Goal: Navigation & Orientation: Find specific page/section

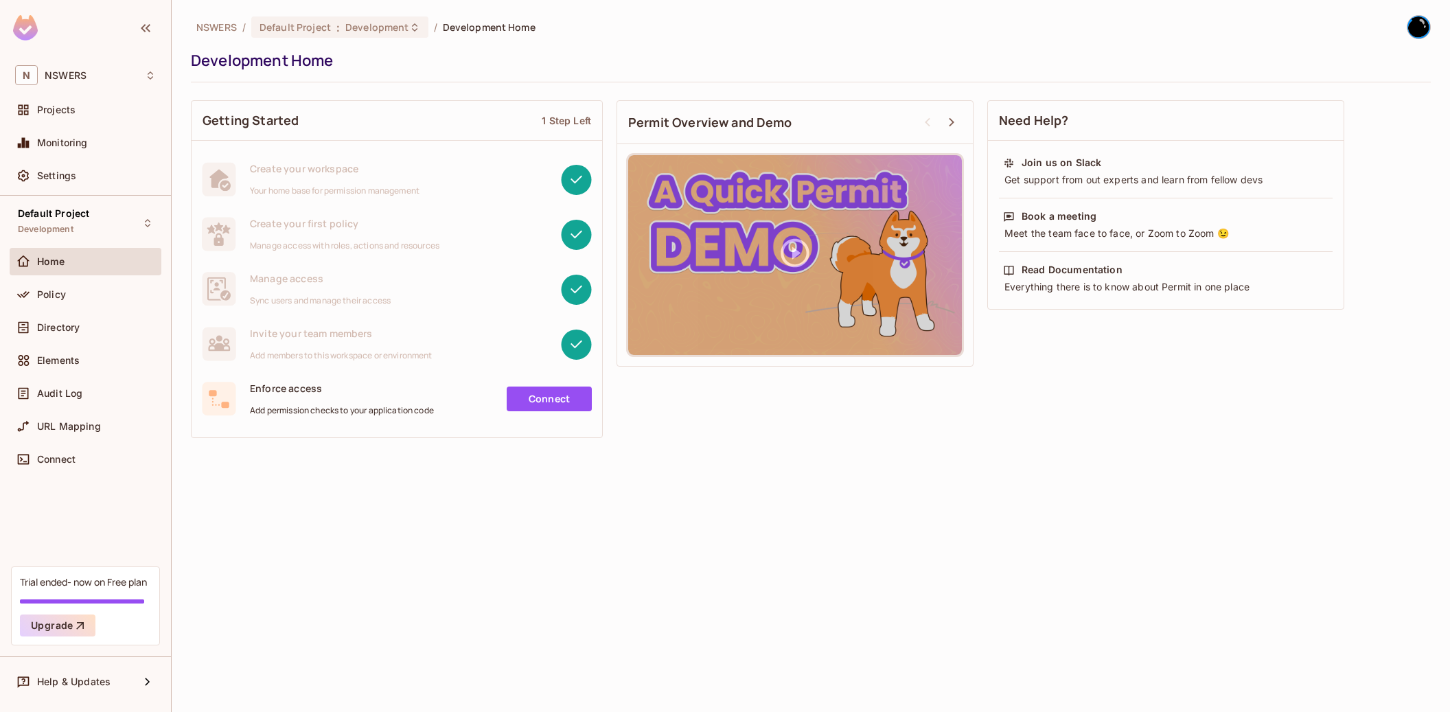
click at [60, 263] on span "Home" at bounding box center [51, 261] width 28 height 11
click at [62, 330] on span "Directory" at bounding box center [58, 327] width 43 height 11
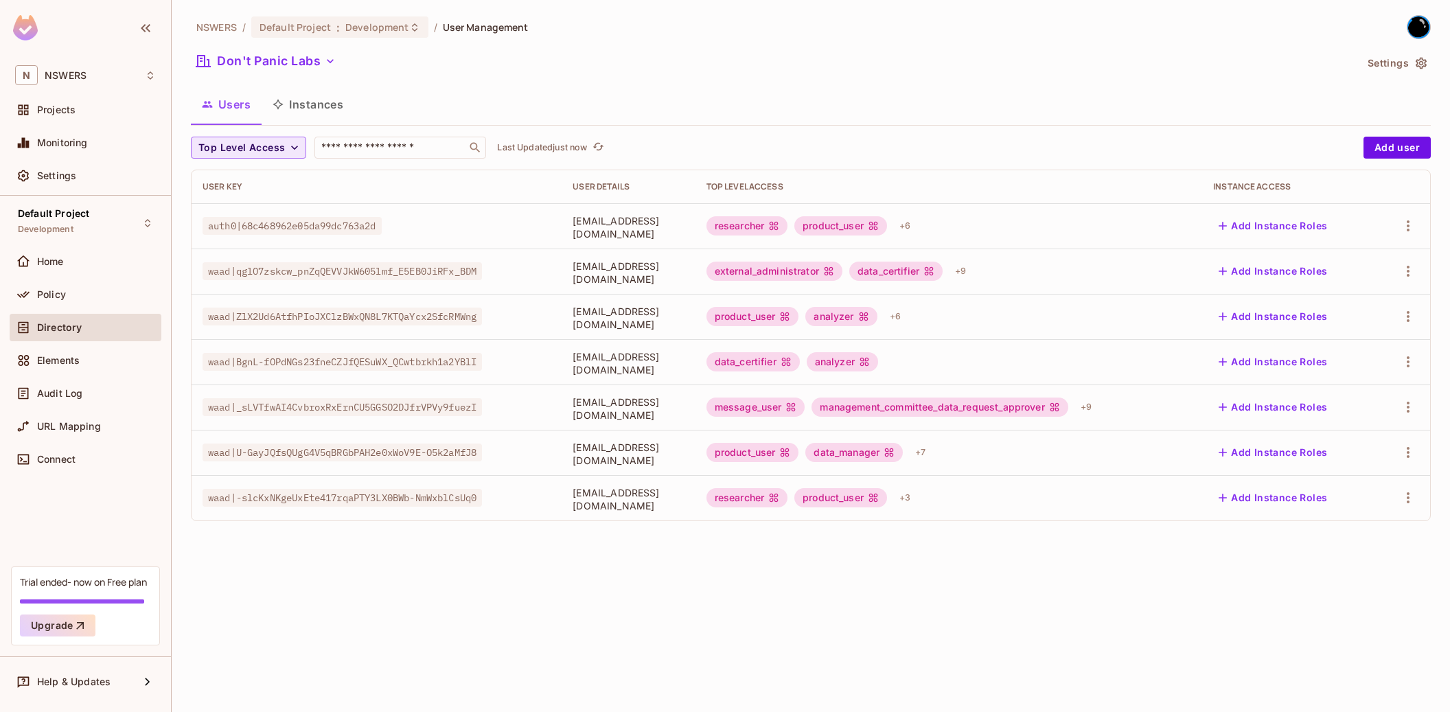
click at [251, 148] on span "Top Level Access" at bounding box center [241, 147] width 87 height 17
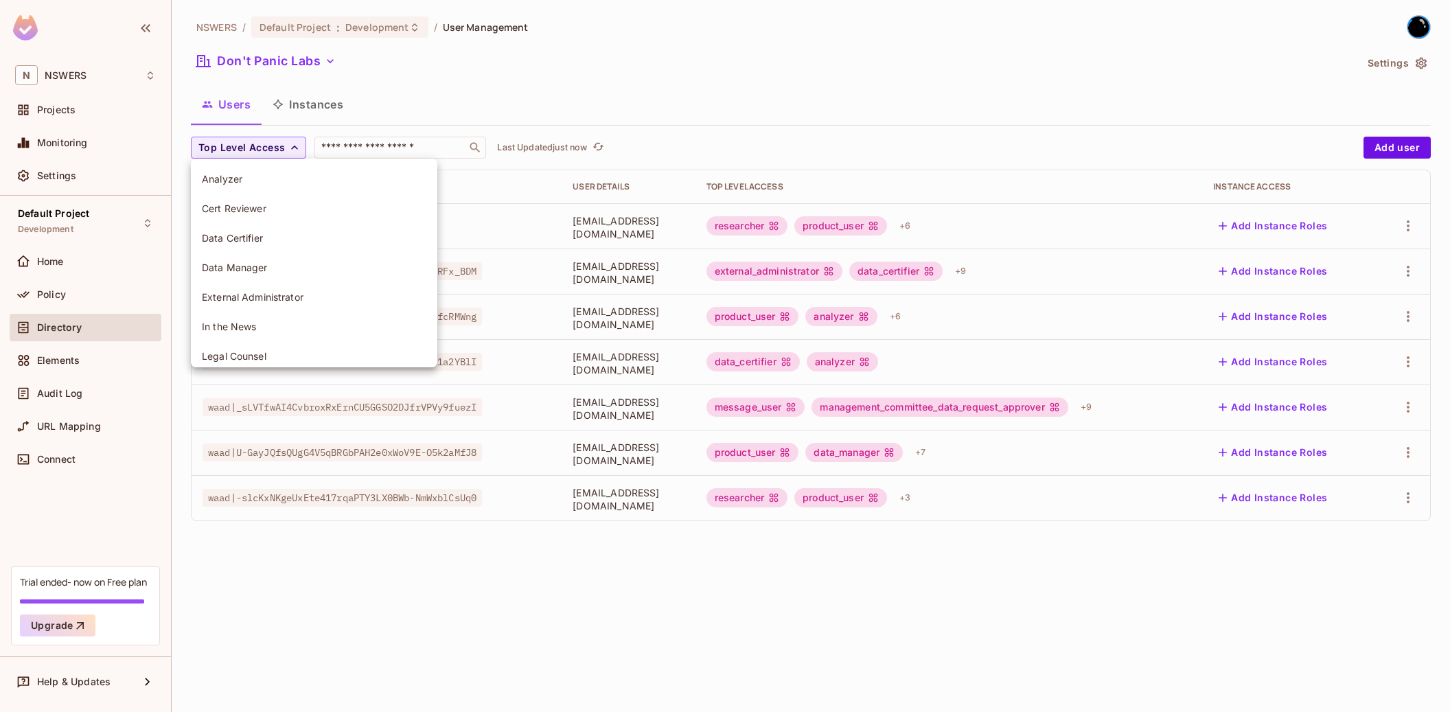
click at [243, 150] on div at bounding box center [725, 356] width 1450 height 712
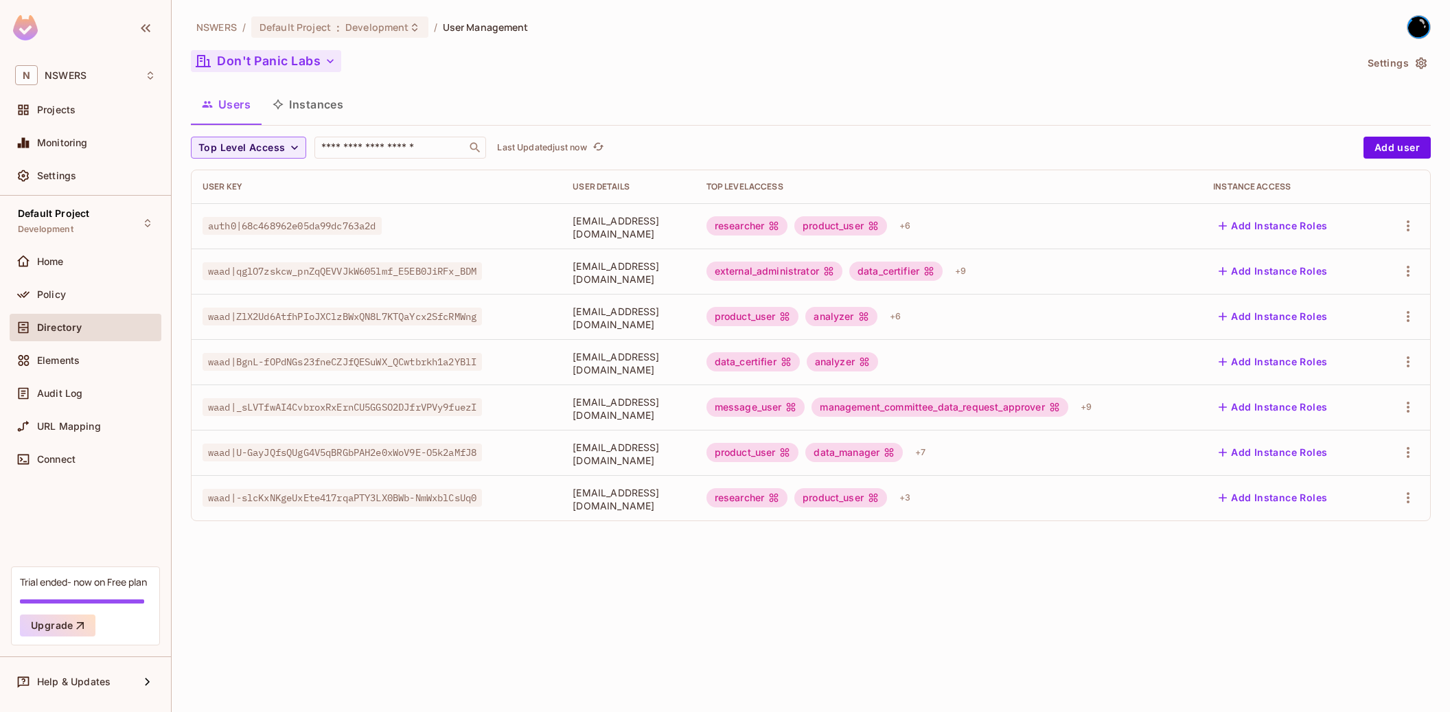
click at [251, 68] on button "Don't Panic Labs" at bounding box center [266, 61] width 150 height 22
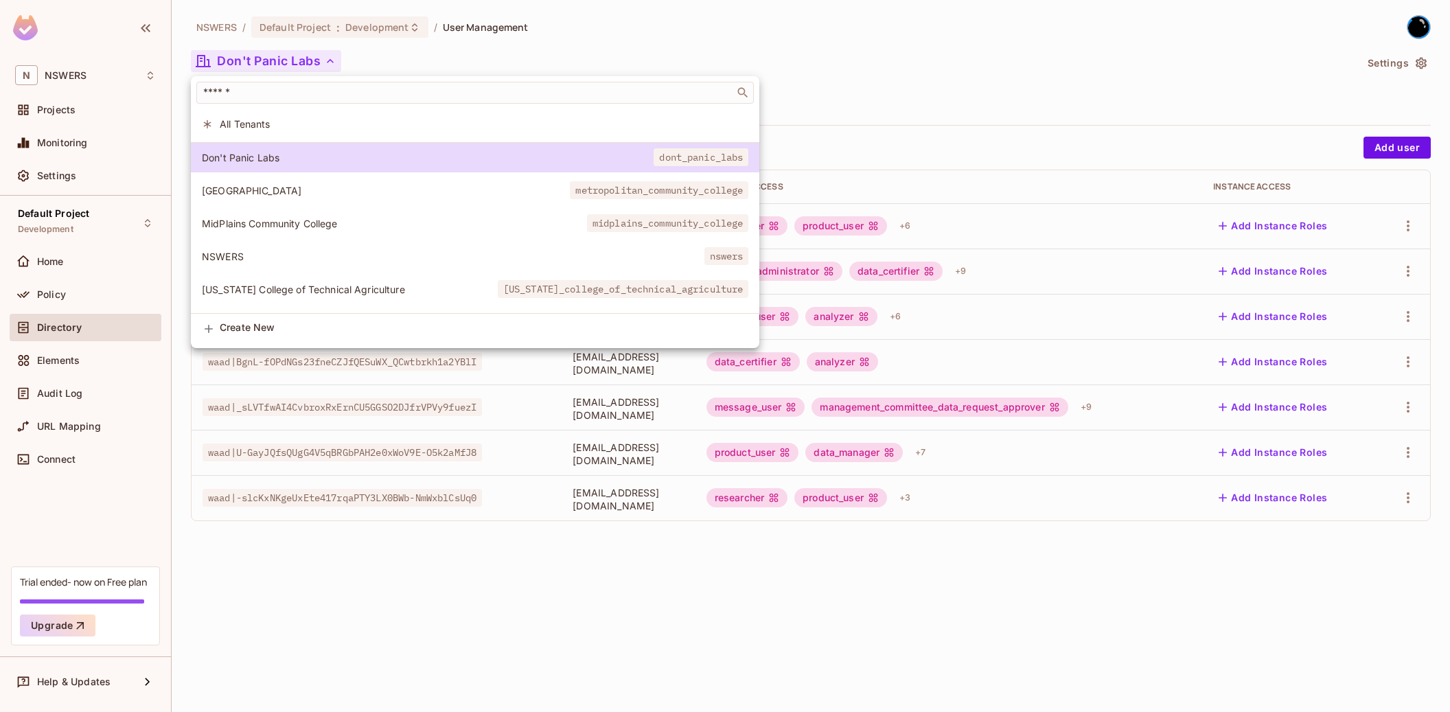
scroll to position [132, 0]
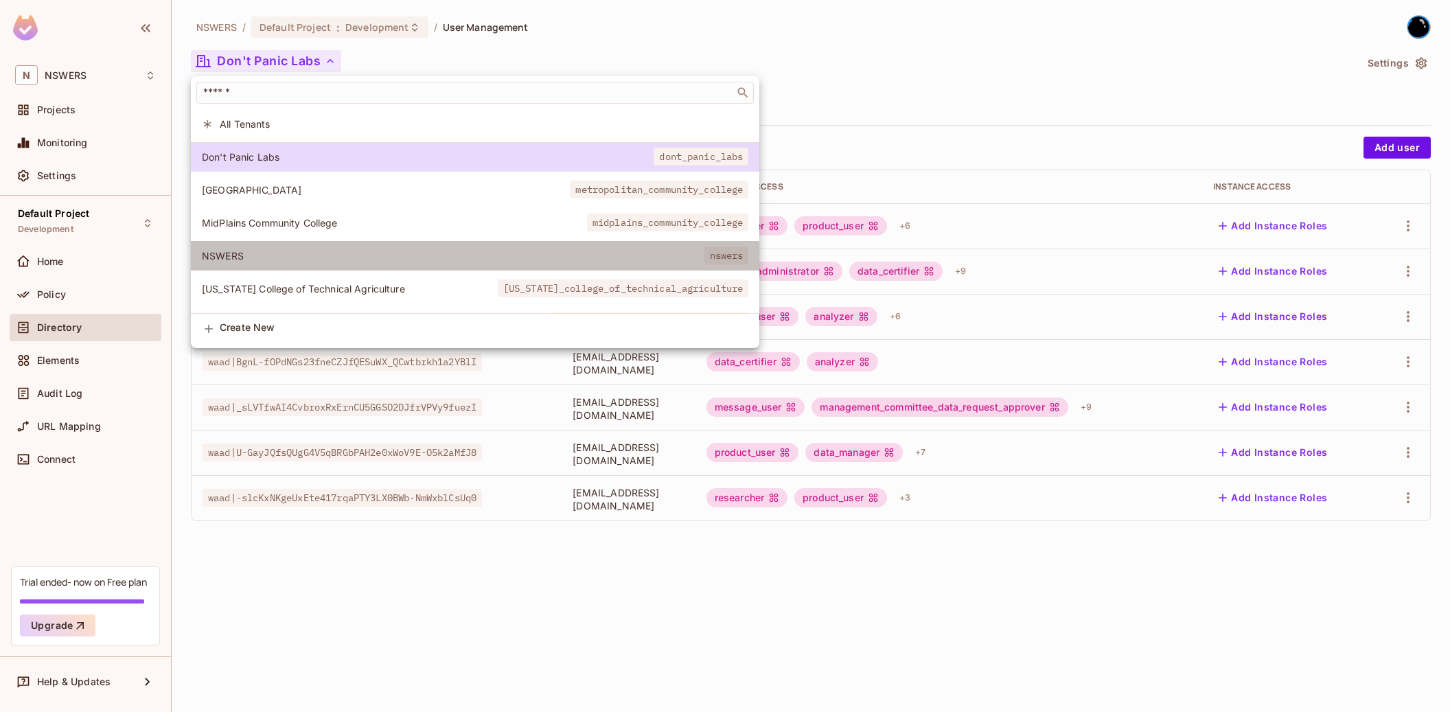
click at [354, 244] on li "NSWERS nswers" at bounding box center [475, 256] width 569 height 30
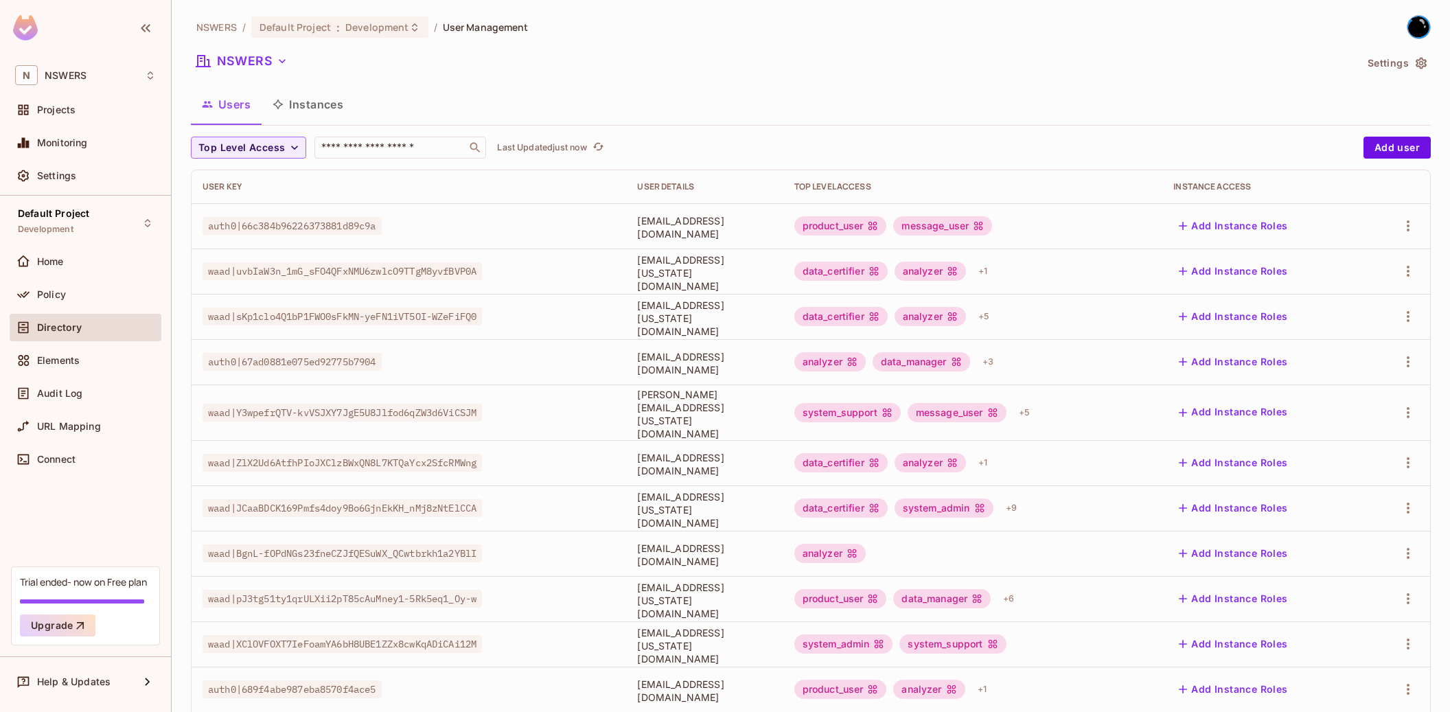
click at [641, 362] on span "[EMAIL_ADDRESS][DOMAIN_NAME]" at bounding box center [704, 363] width 135 height 26
click at [323, 358] on span "auth0|67ad0881e075ed92775b7904" at bounding box center [292, 362] width 179 height 18
click at [637, 357] on span "[EMAIL_ADDRESS][DOMAIN_NAME]" at bounding box center [704, 363] width 135 height 26
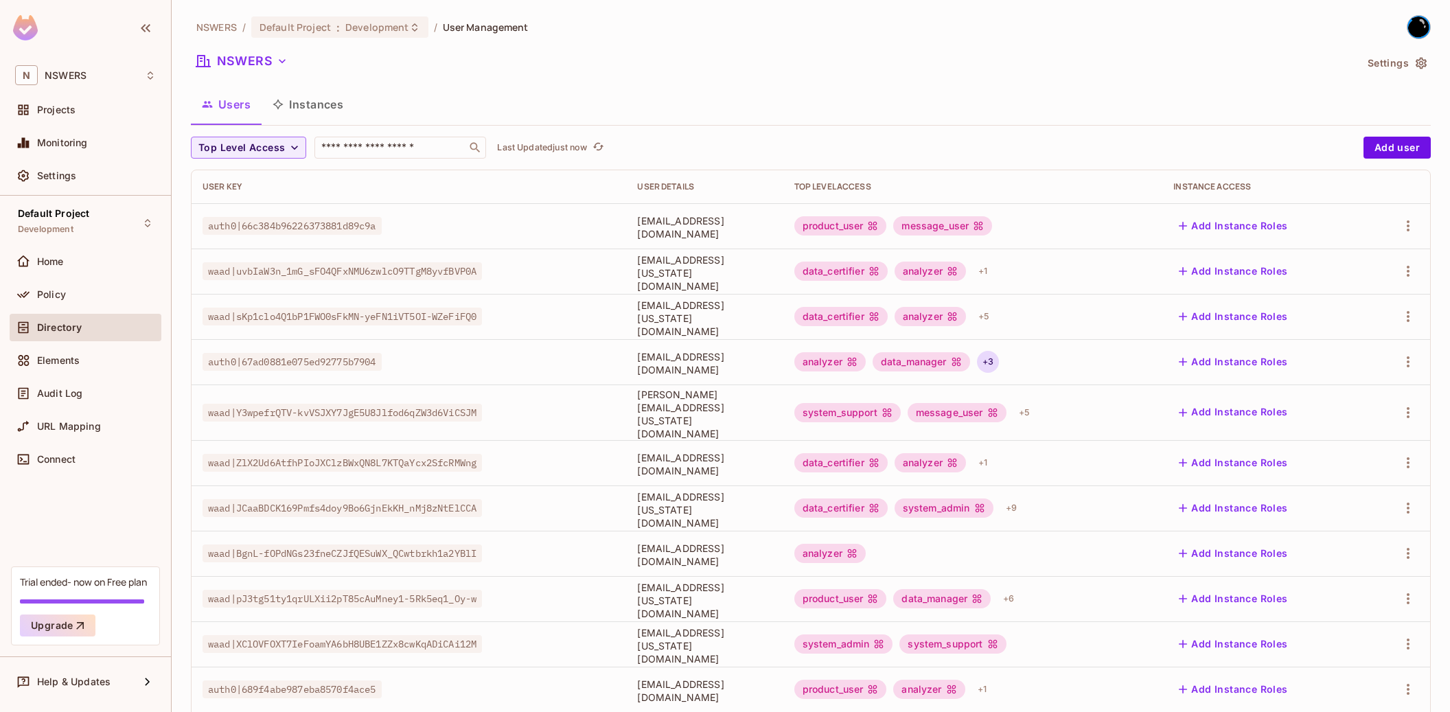
click at [999, 365] on div "+ 3" at bounding box center [988, 362] width 22 height 22
click at [1009, 265] on div at bounding box center [725, 356] width 1450 height 712
click at [993, 271] on div "+ 1" at bounding box center [983, 271] width 20 height 22
click at [217, 151] on div at bounding box center [725, 356] width 1450 height 712
click at [219, 150] on span "Top Level Access" at bounding box center [241, 147] width 87 height 17
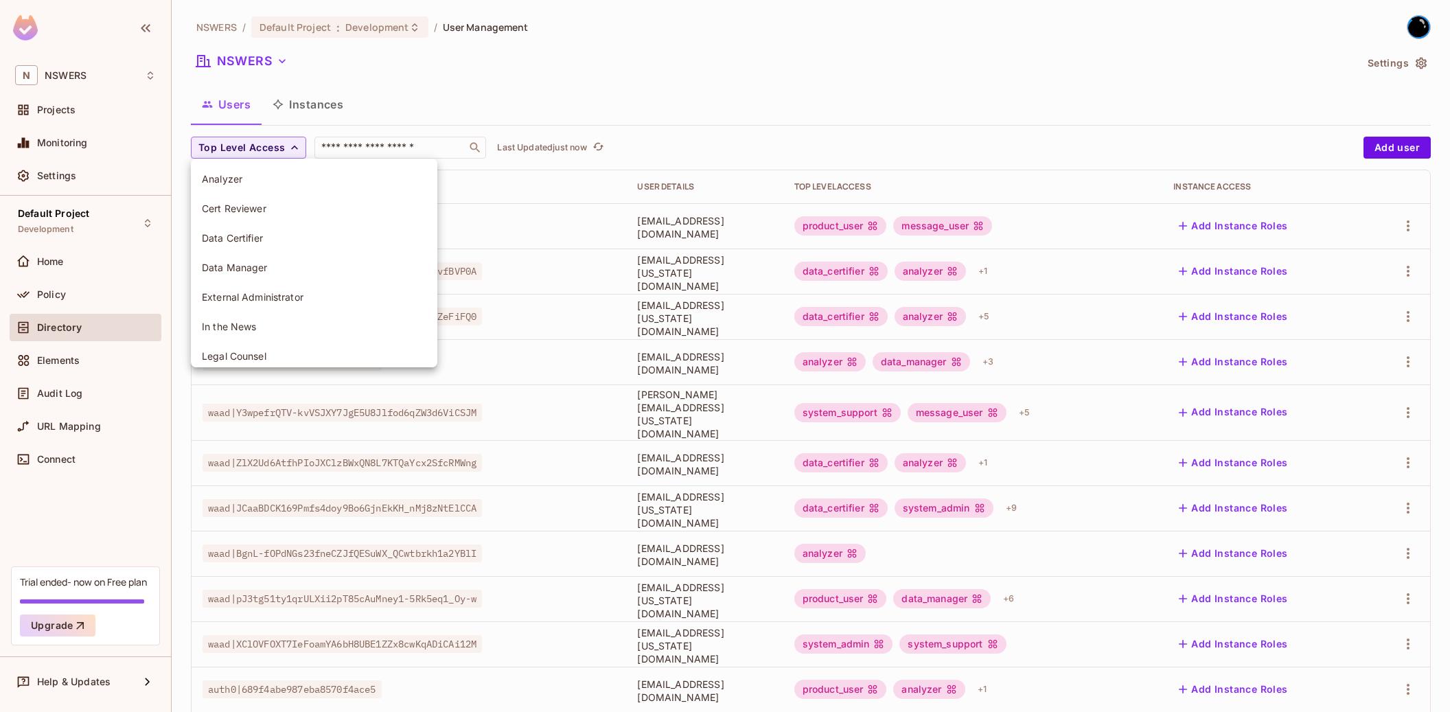
click at [270, 61] on div at bounding box center [725, 356] width 1450 height 712
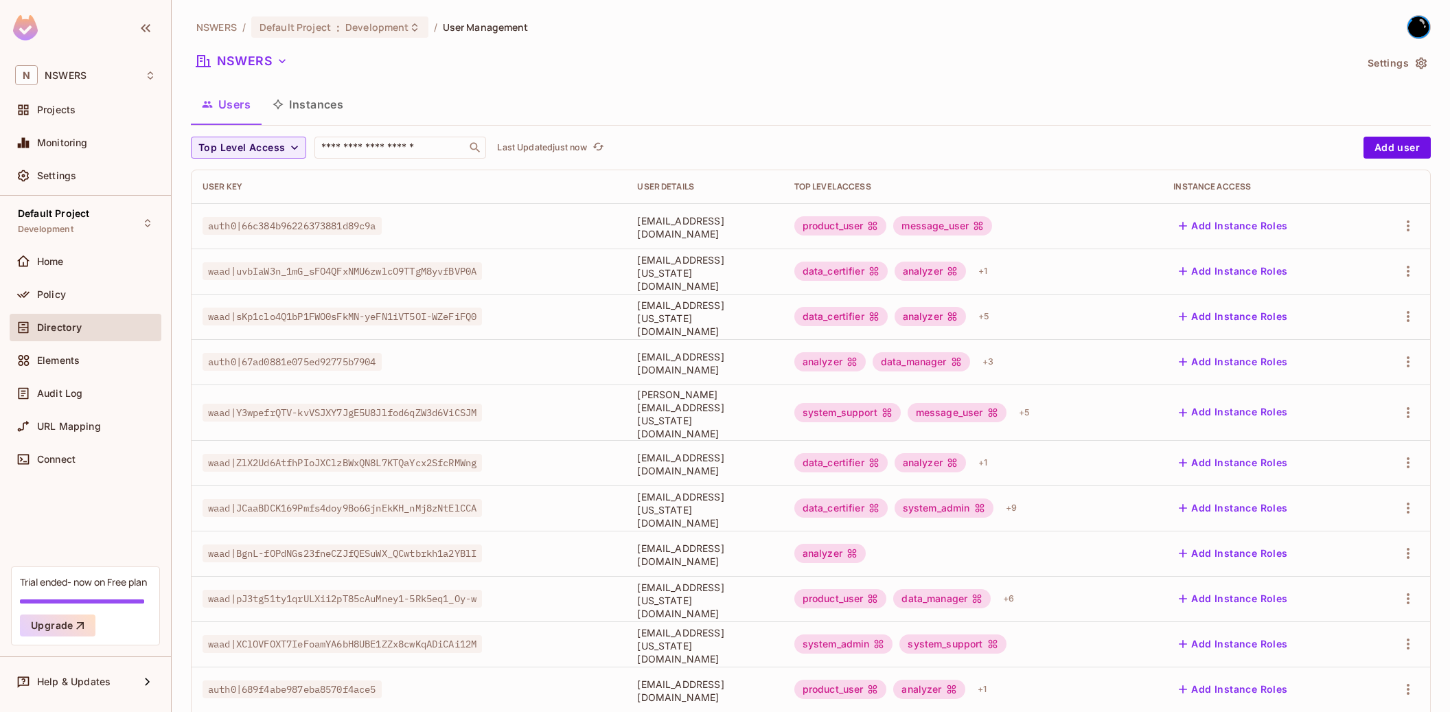
click at [269, 65] on button "NSWERS" at bounding box center [242, 61] width 102 height 22
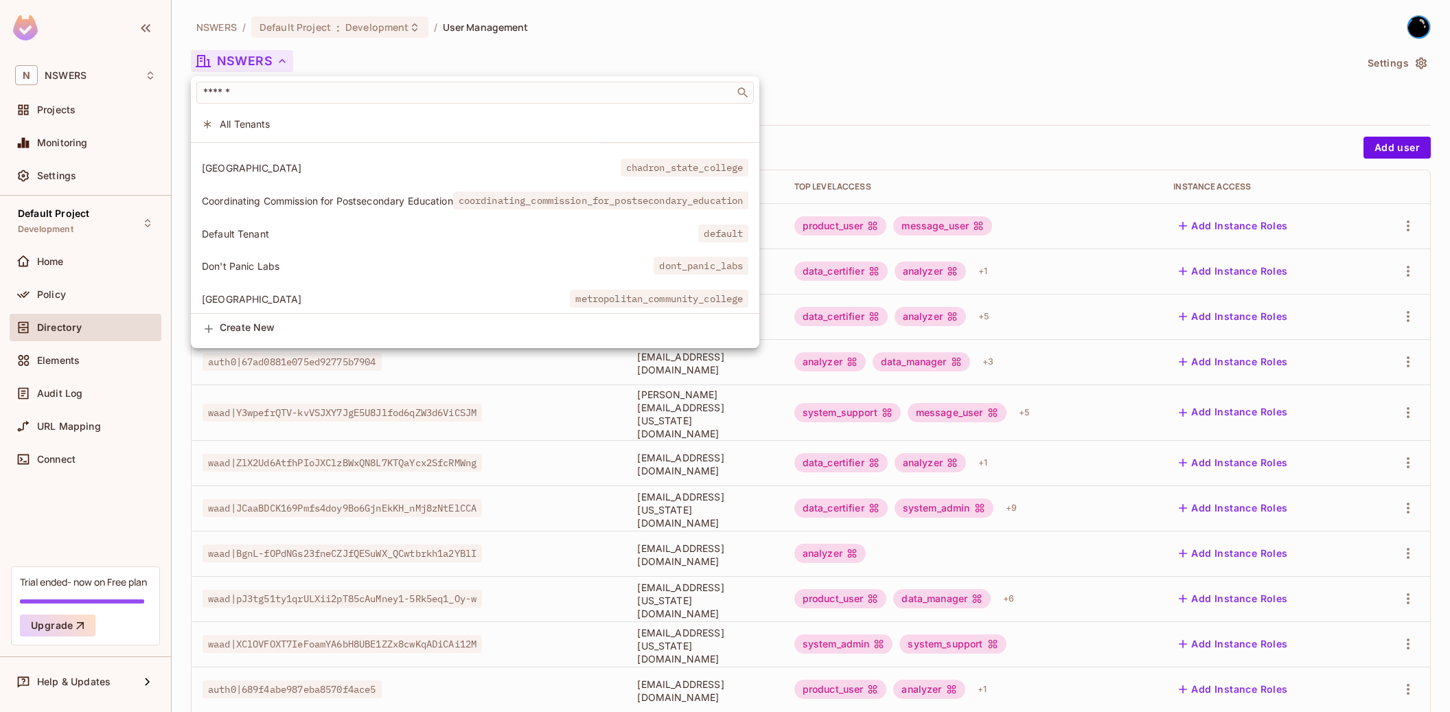
scroll to position [66, 0]
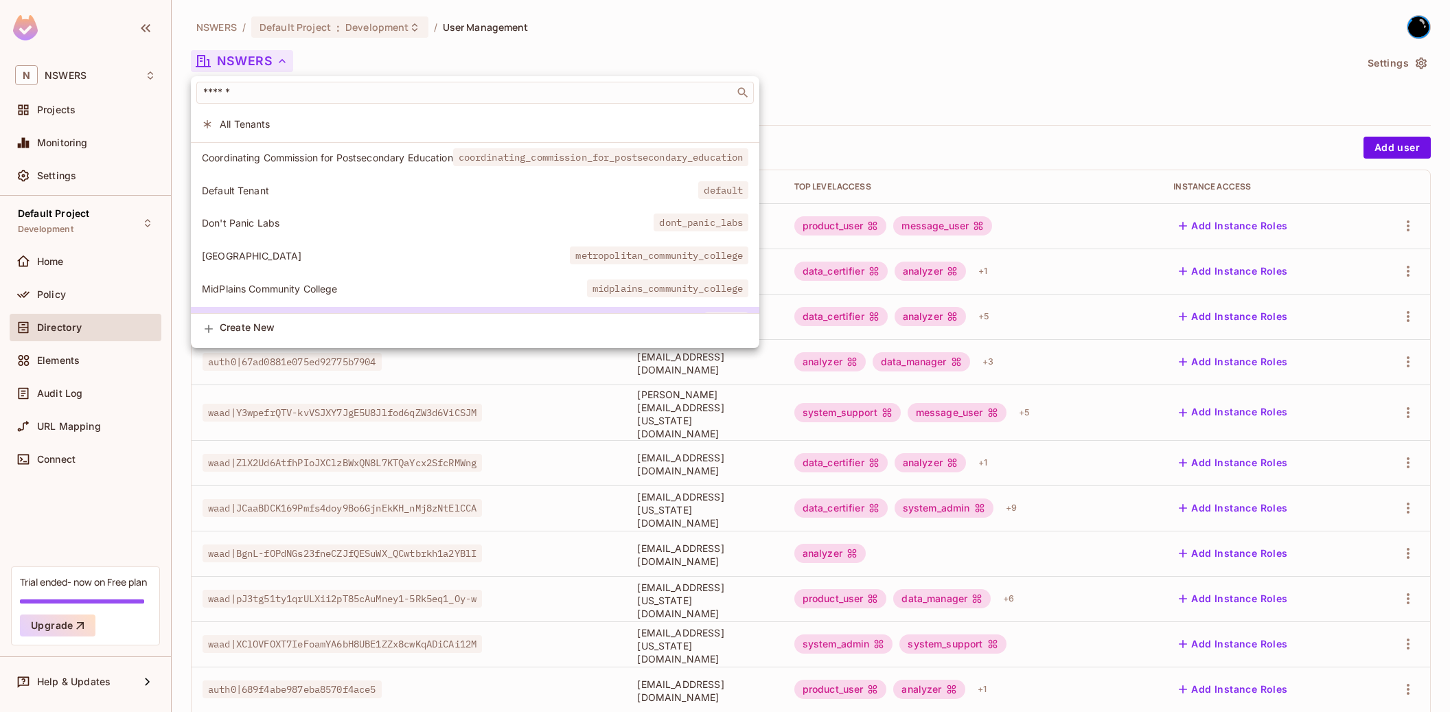
click at [275, 182] on li "Default Tenant default" at bounding box center [475, 191] width 569 height 30
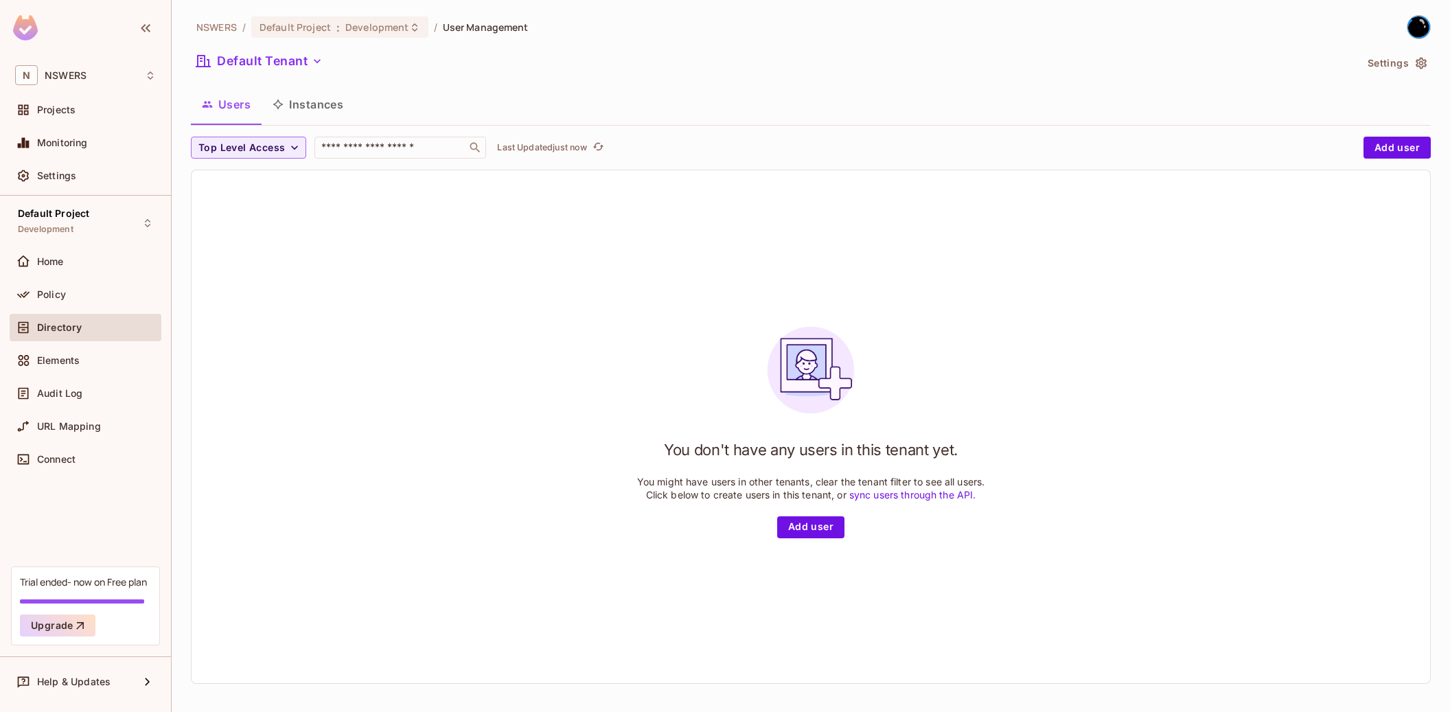
click at [640, 286] on div "You don't have any users in this tenant yet. You might have users in other tena…" at bounding box center [811, 426] width 1239 height 513
click at [294, 64] on button "Default Tenant" at bounding box center [259, 61] width 137 height 22
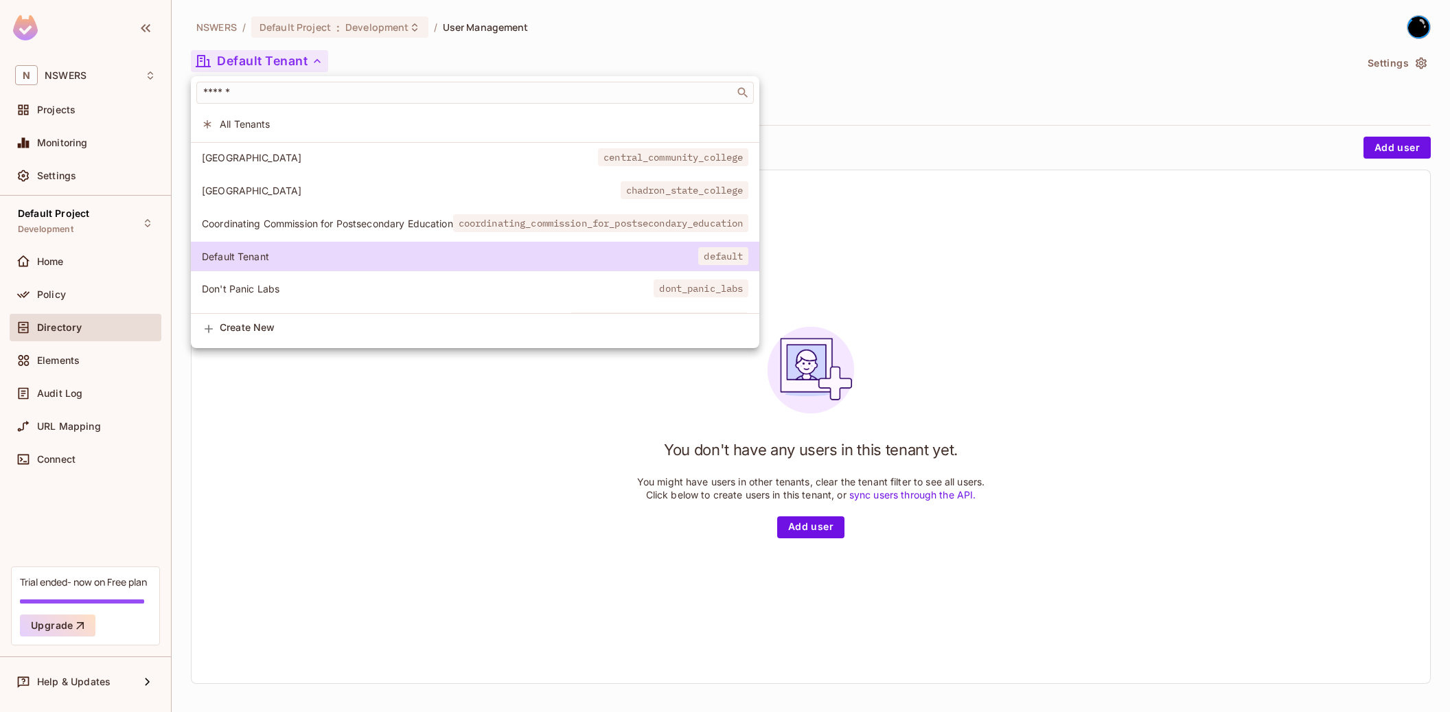
click at [446, 454] on div at bounding box center [725, 356] width 1450 height 712
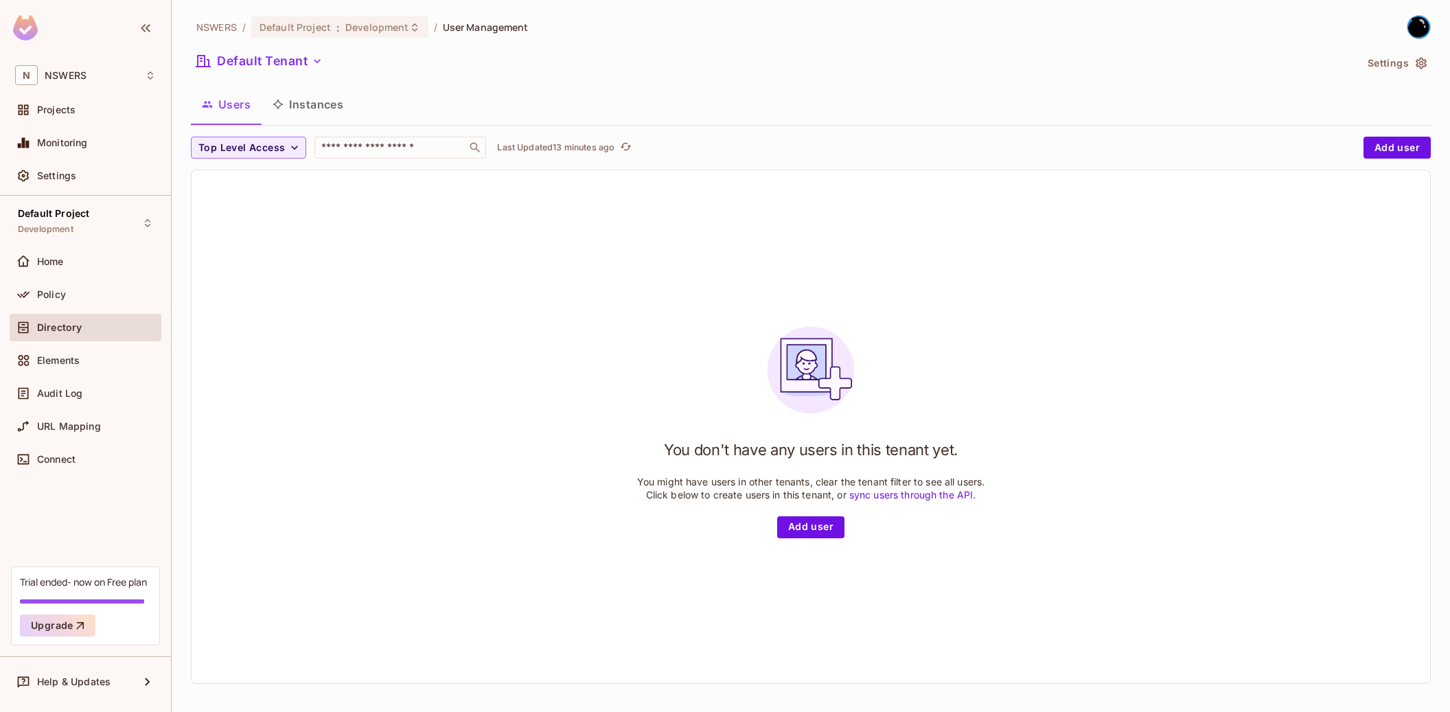
click at [269, 340] on div "You don't have any users in this tenant yet. You might have users in other tena…" at bounding box center [811, 426] width 1239 height 513
